Goal: Go to known website: Access a specific website the user already knows

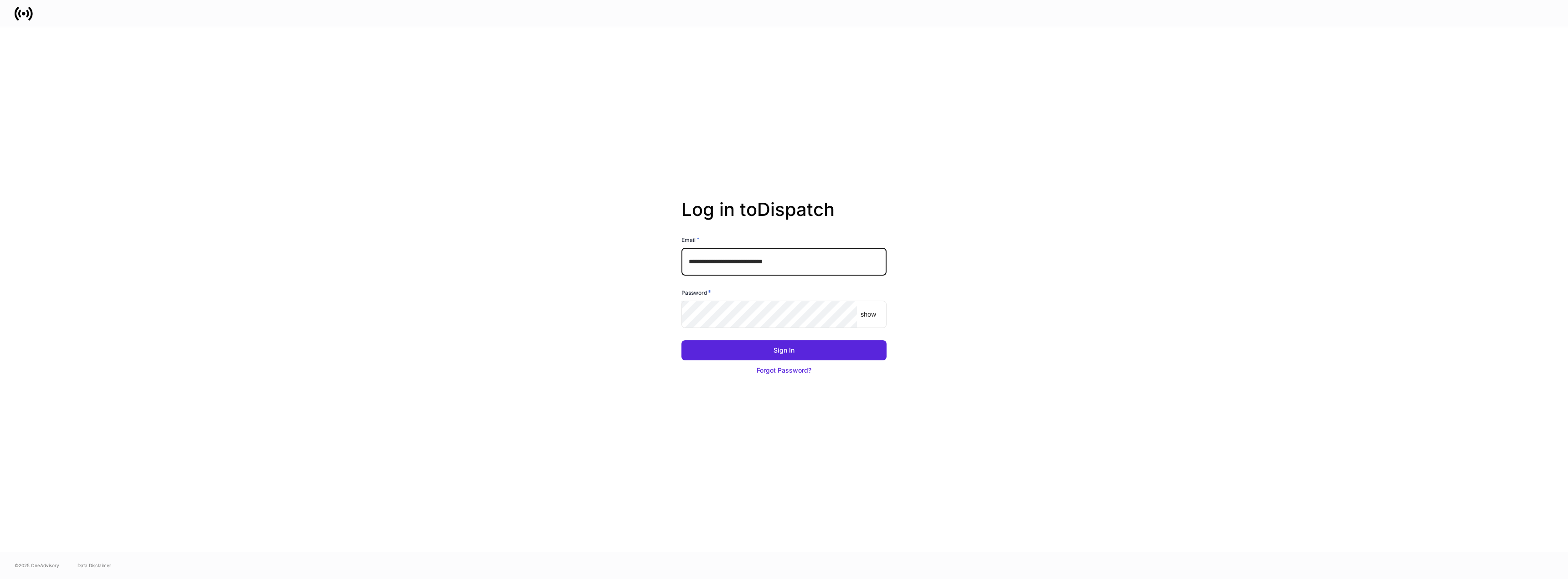
click at [793, 266] on input "**********" at bounding box center [784, 262] width 205 height 27
type input "**********"
click at [790, 355] on button "Sign In" at bounding box center [784, 350] width 205 height 20
